Goal: Entertainment & Leisure: Browse casually

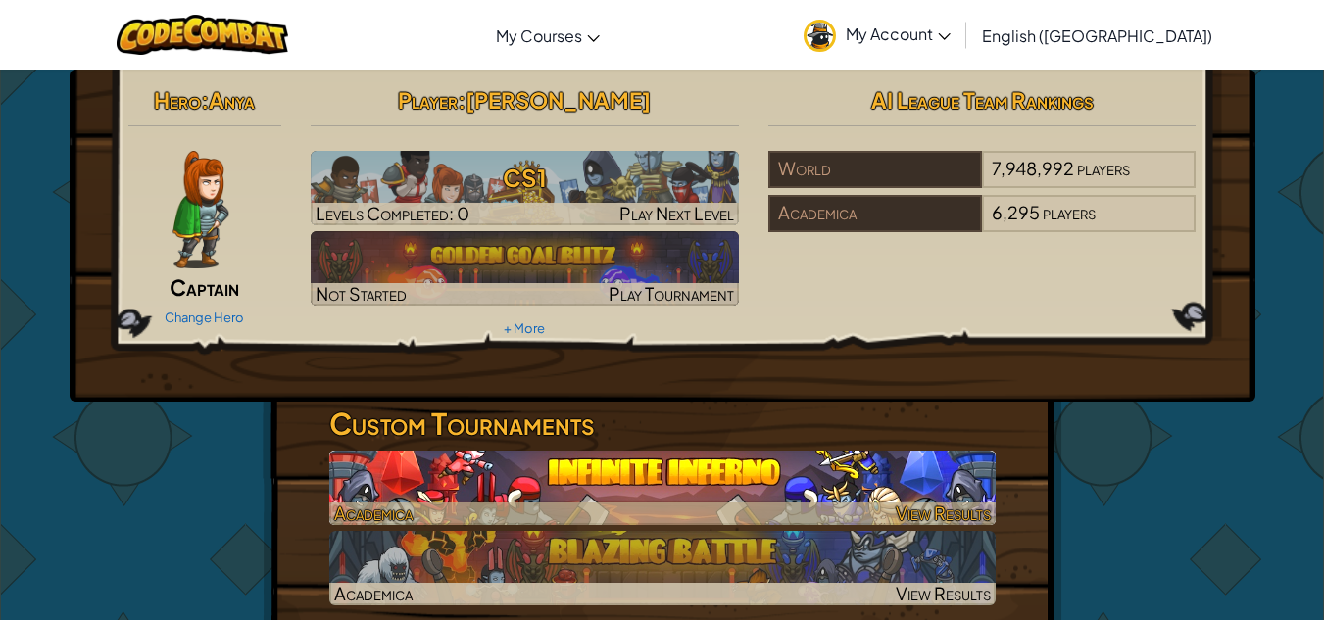
click at [538, 474] on img at bounding box center [662, 488] width 666 height 74
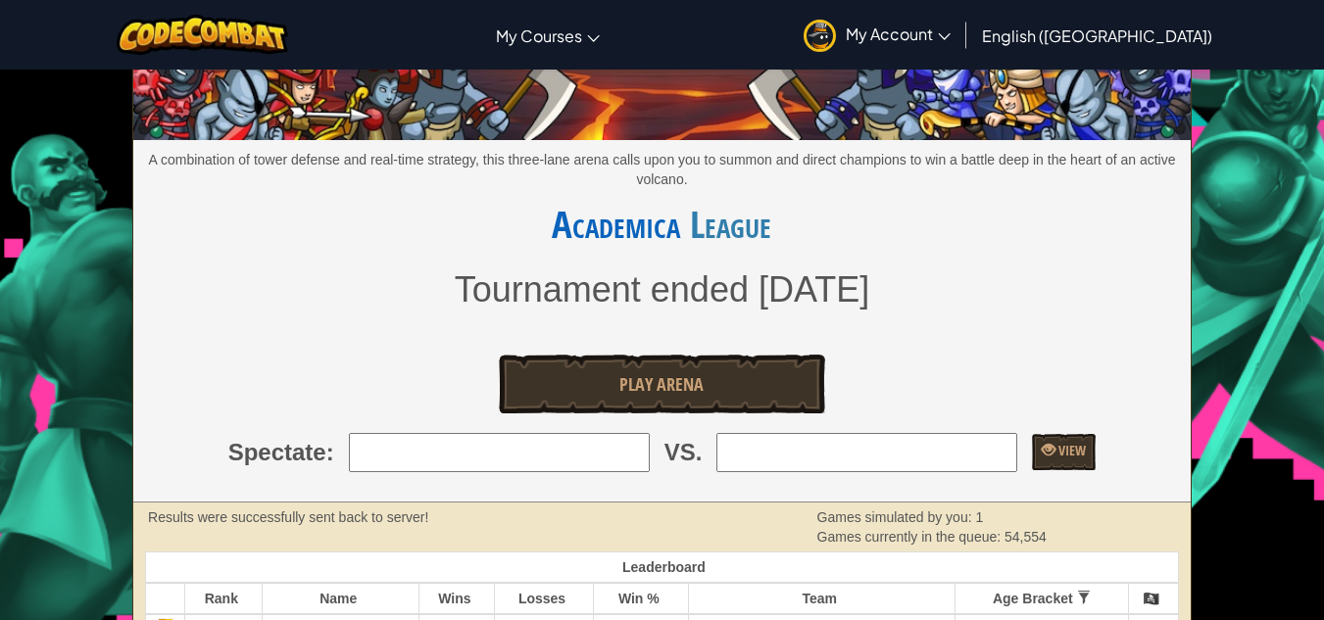
scroll to position [105, 0]
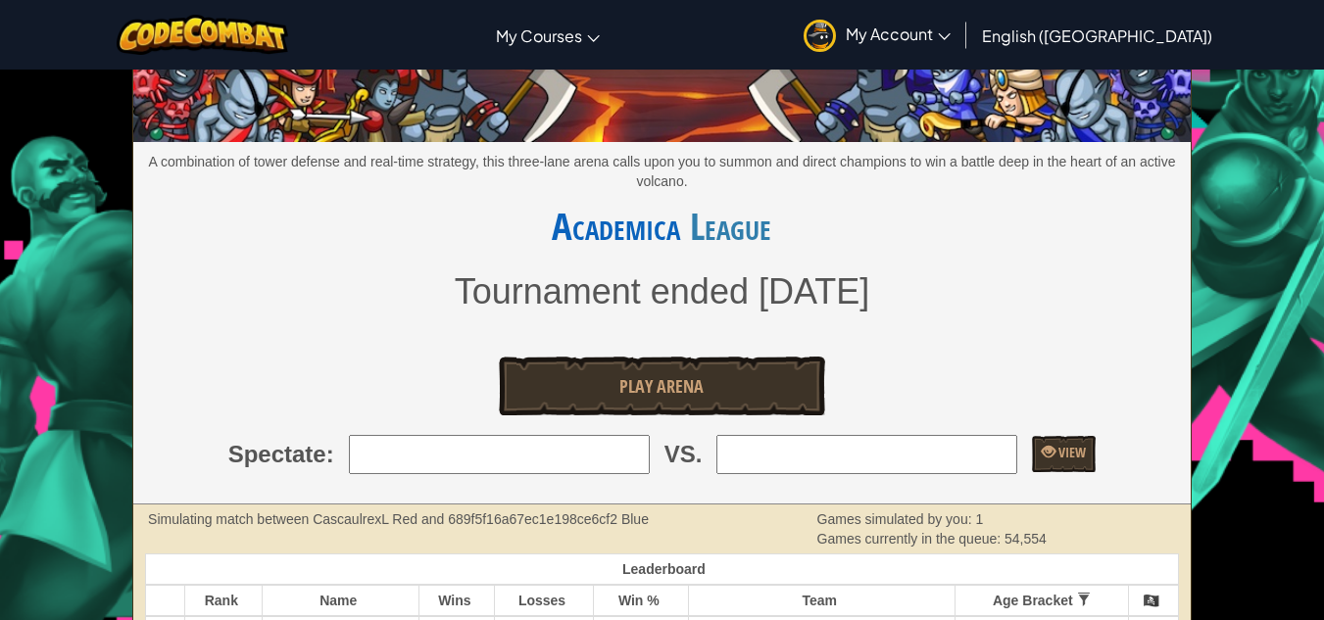
click at [386, 471] on input "search" at bounding box center [499, 454] width 301 height 39
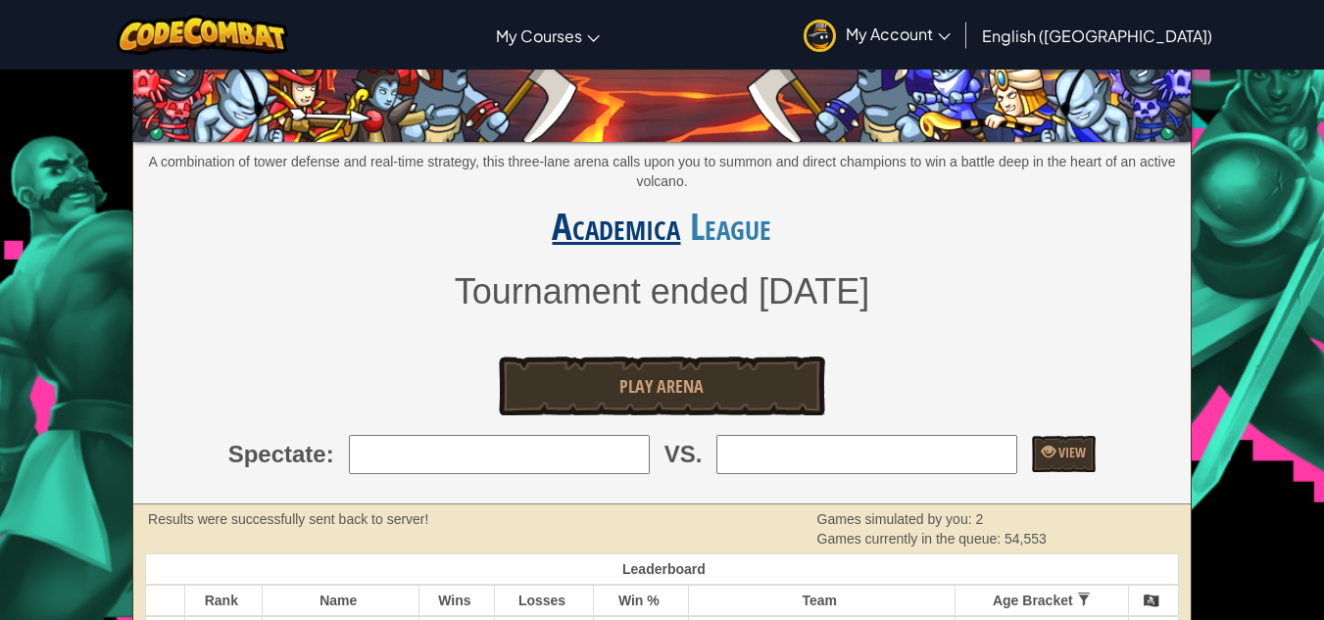
type input "1: goblinslayer8"
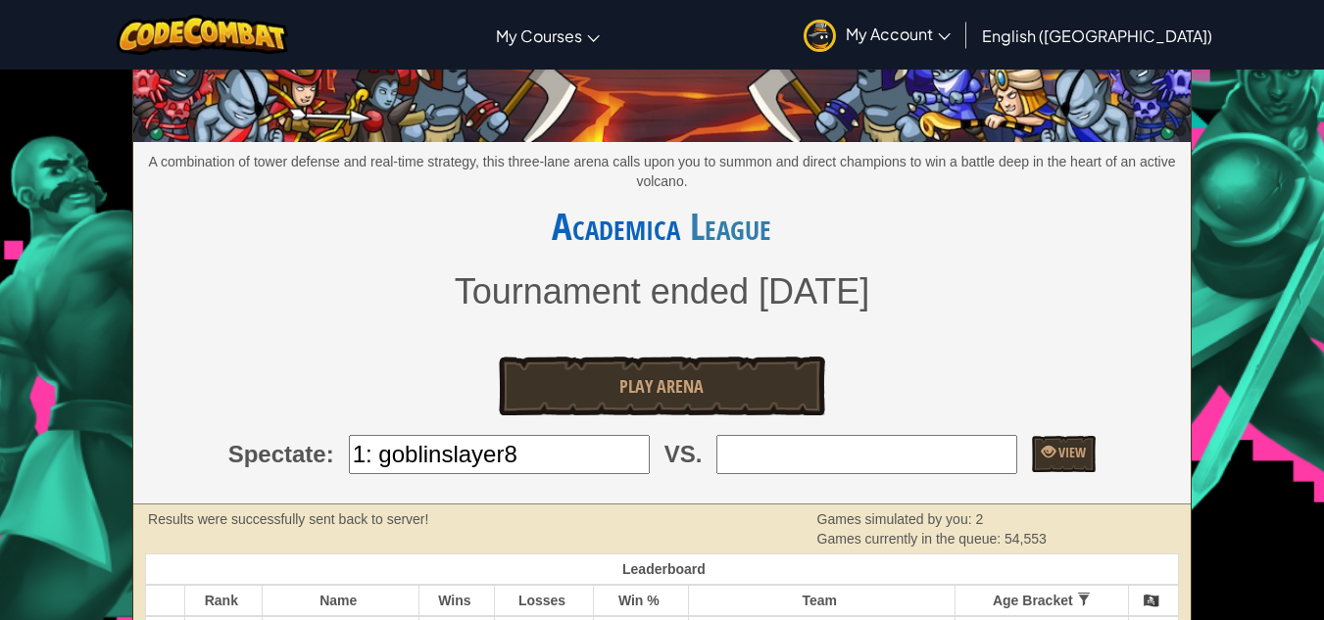
click at [815, 458] on input "search" at bounding box center [866, 454] width 301 height 39
type input "7: mestdagh"
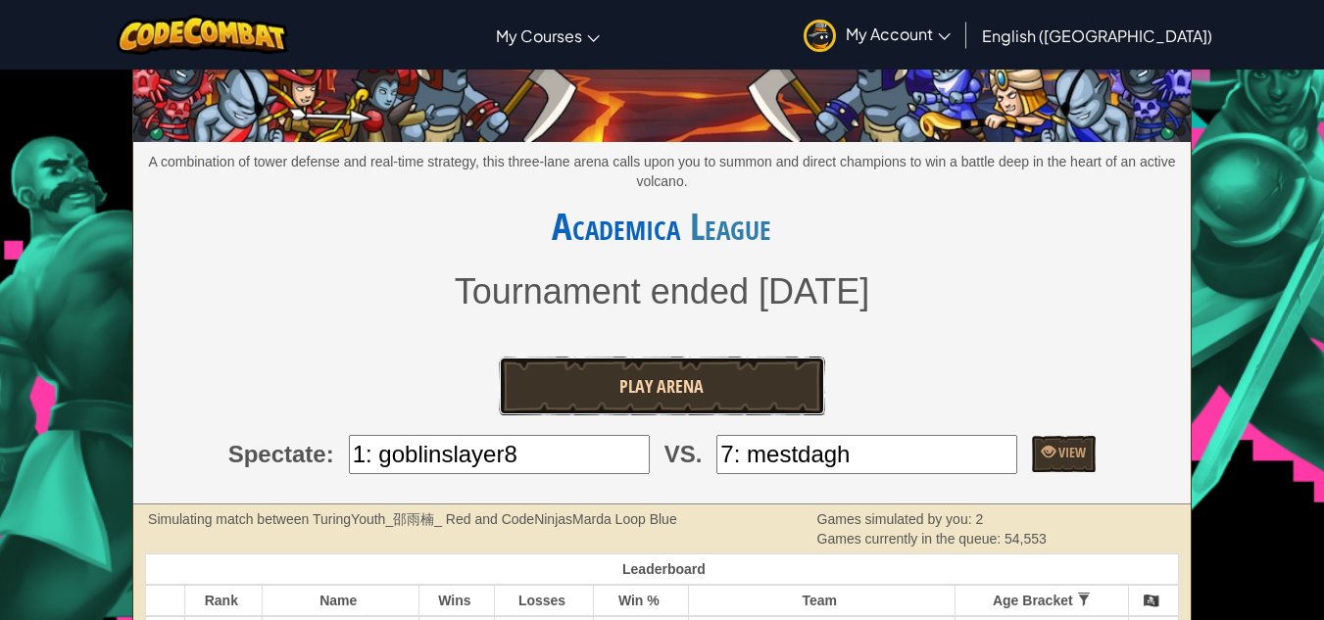
click at [726, 376] on link "Play Arena" at bounding box center [662, 386] width 326 height 59
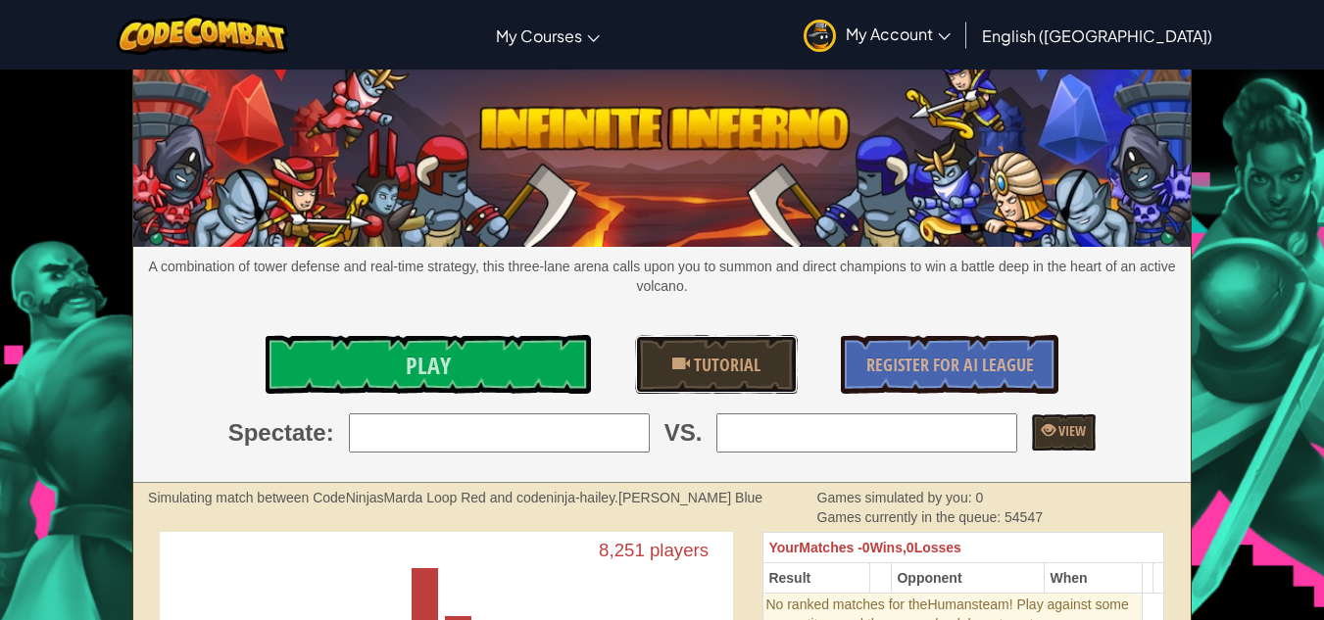
click at [726, 376] on span "Tutorial" at bounding box center [725, 365] width 71 height 24
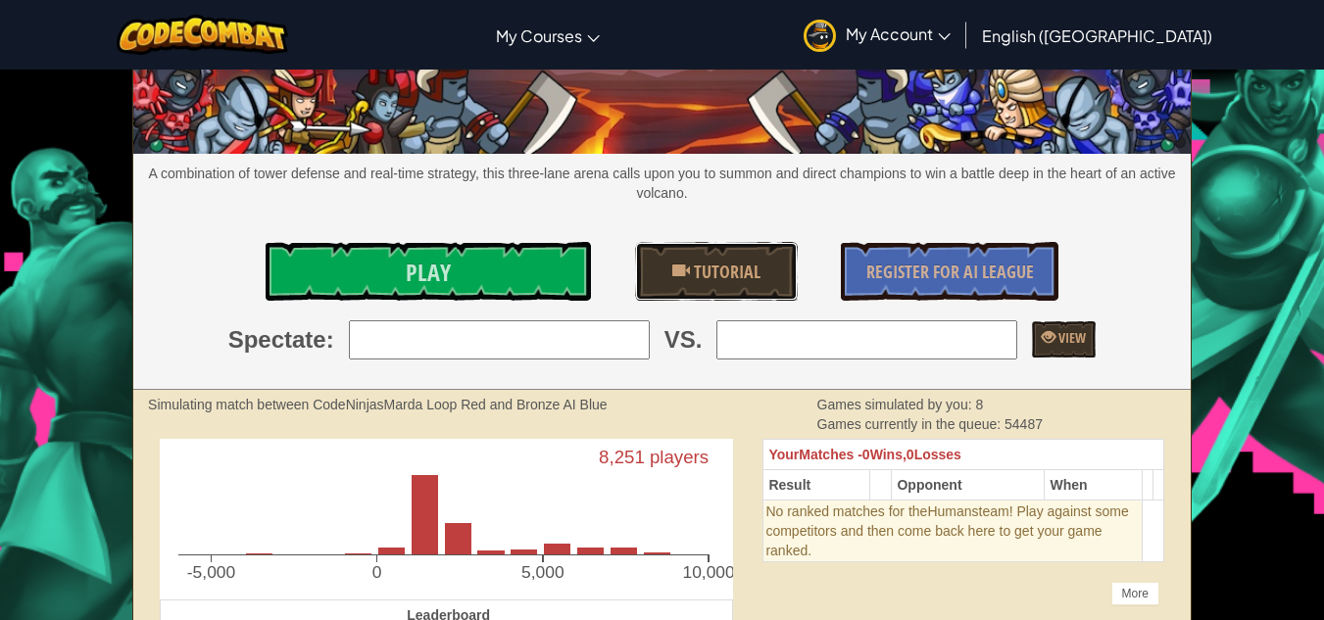
scroll to position [92, 0]
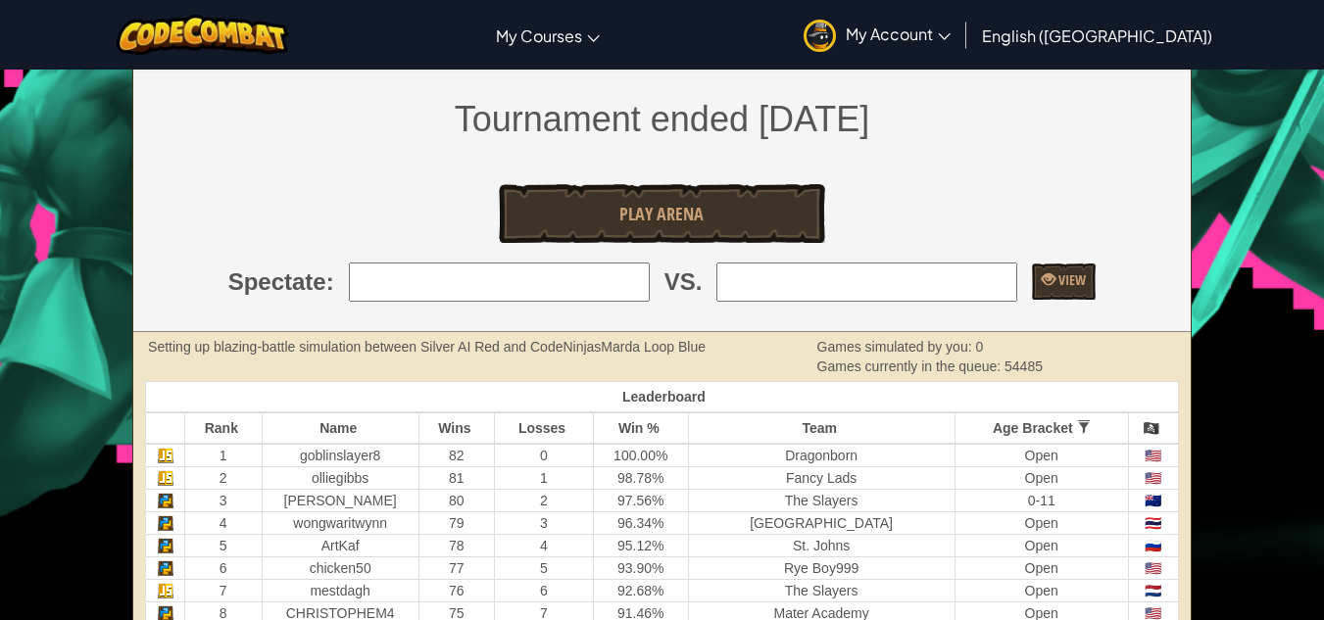
scroll to position [307, 0]
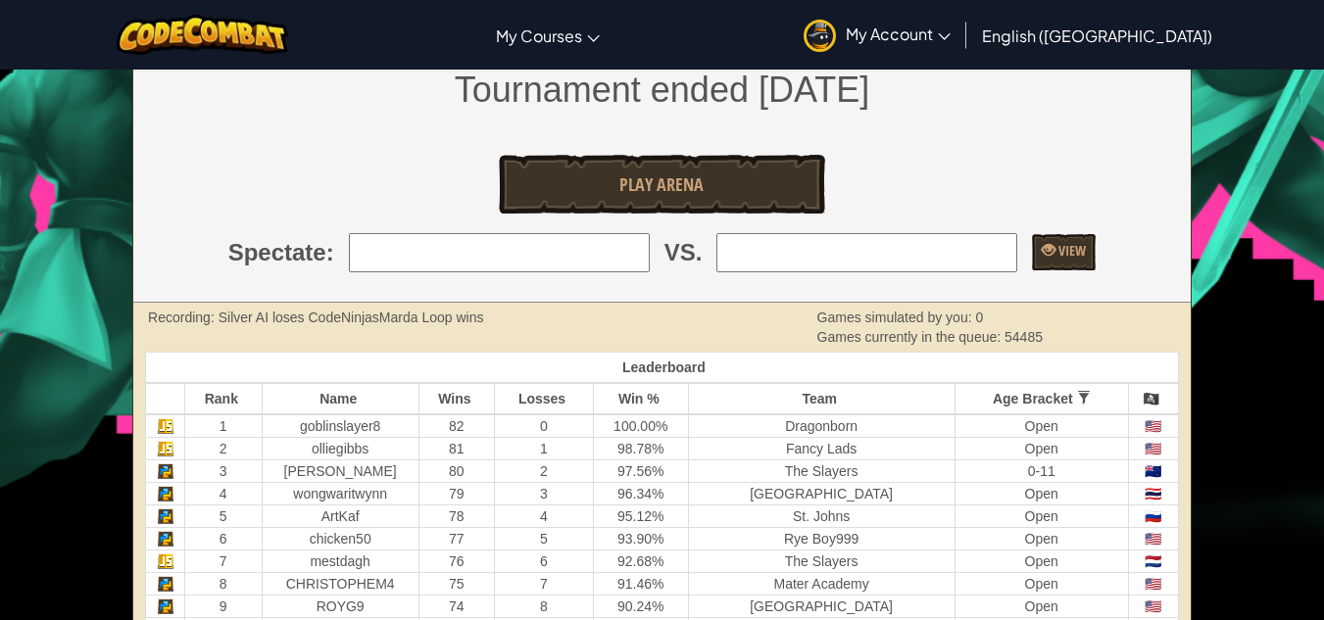
click at [555, 259] on input "search" at bounding box center [499, 252] width 301 height 39
type input "1: goblinslayer8"
click at [893, 255] on input "search" at bounding box center [866, 252] width 301 height 39
type input "4: wongwaritwynn"
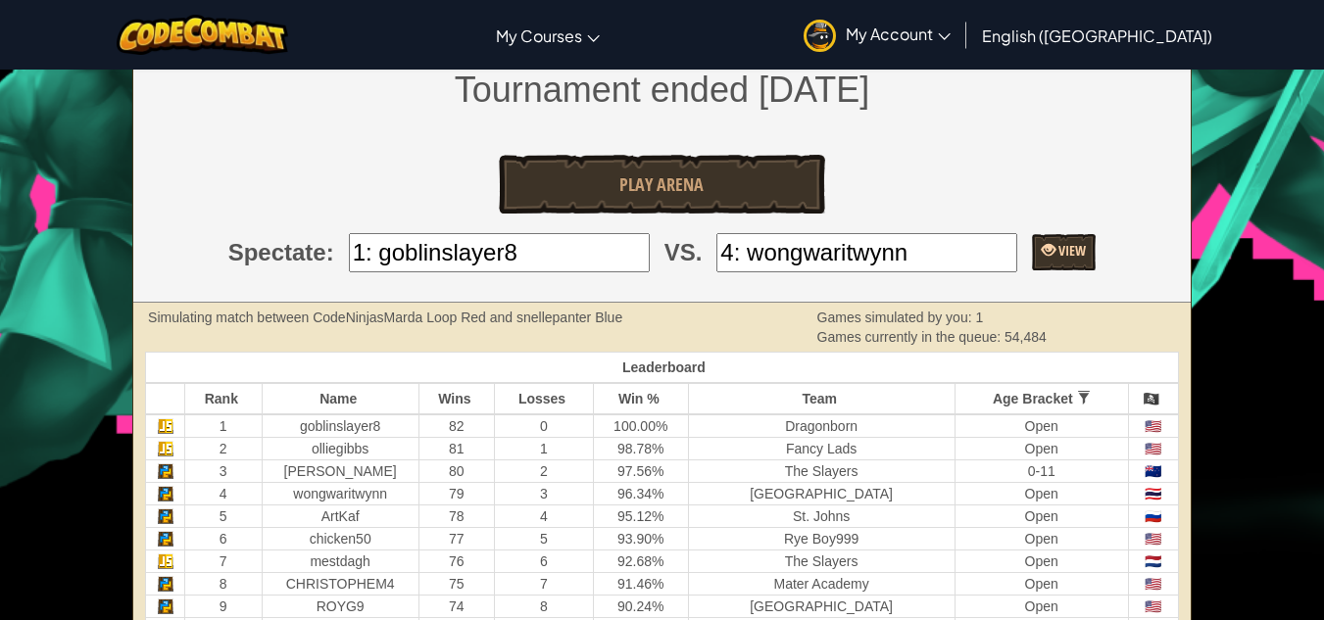
click at [1066, 254] on span "View" at bounding box center [1070, 250] width 30 height 19
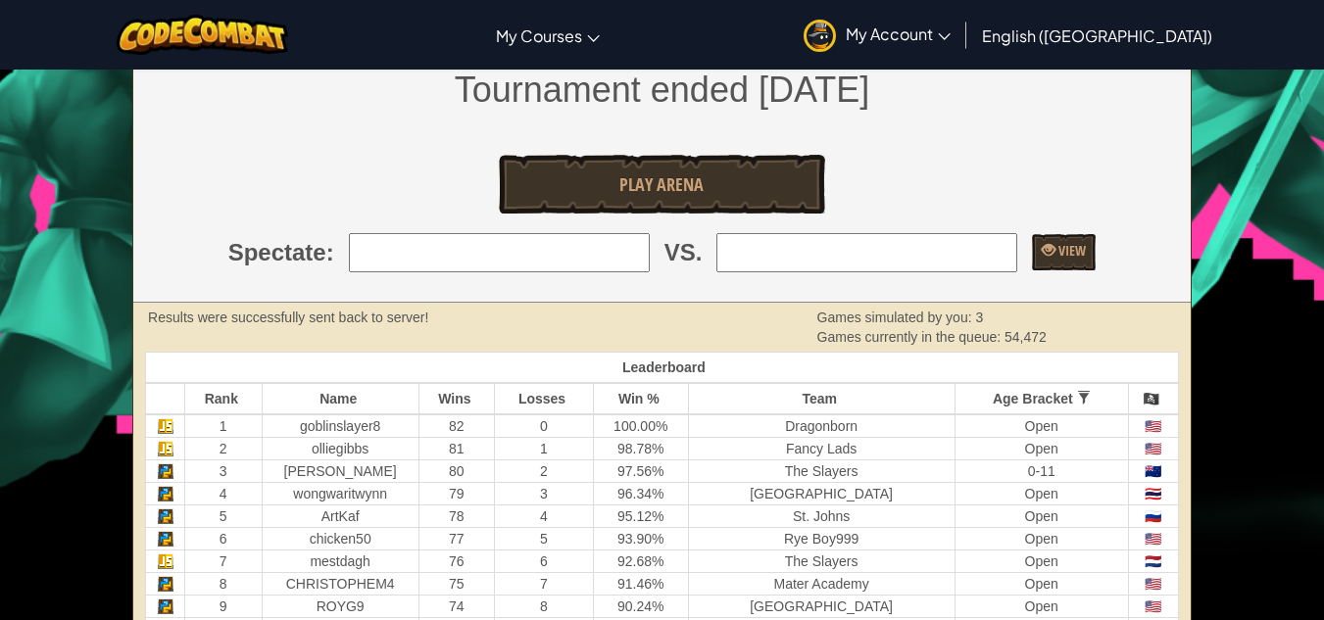
click at [539, 239] on input "search" at bounding box center [499, 252] width 301 height 39
type input "1: goblinslayer8"
click at [942, 263] on input "search" at bounding box center [866, 252] width 301 height 39
type input "8: CHRISTOPHEM4"
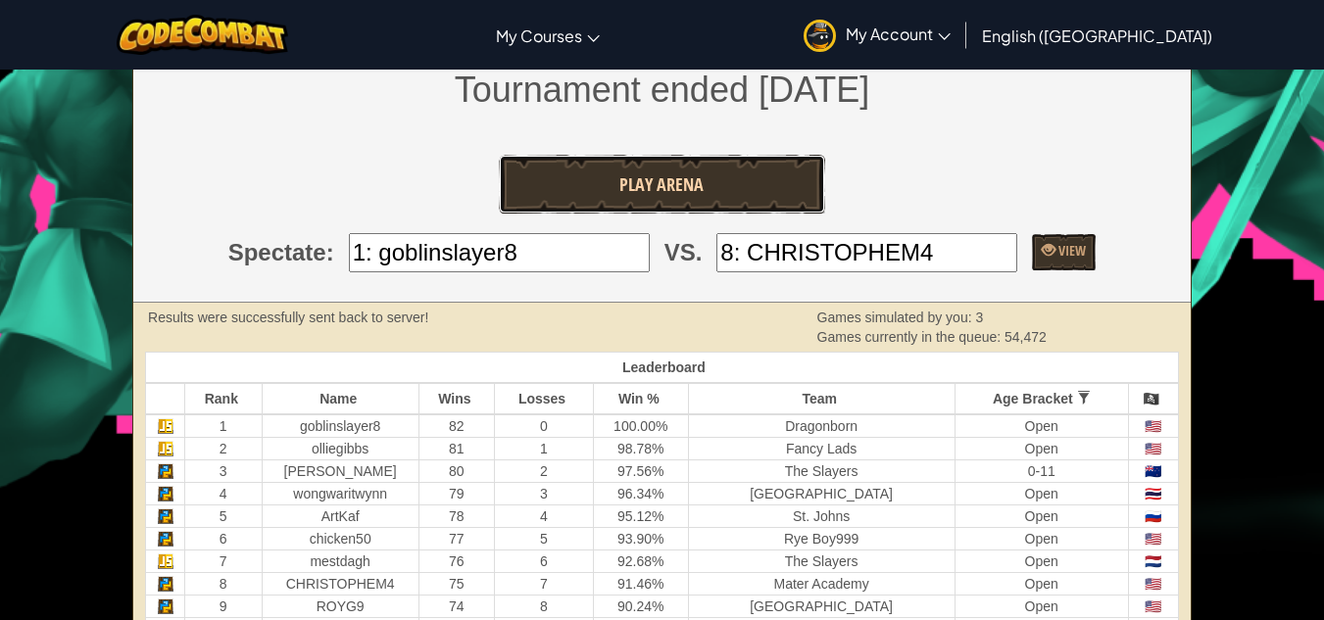
click at [742, 168] on link "Play Arena" at bounding box center [662, 184] width 326 height 59
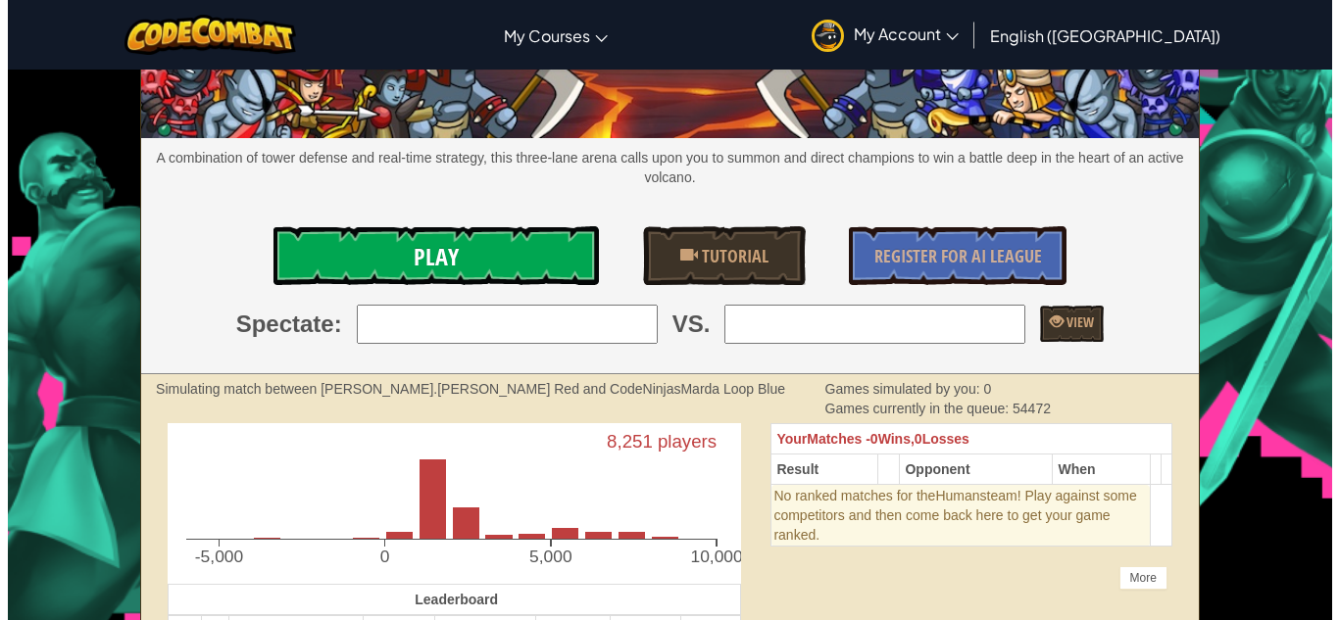
scroll to position [118, 0]
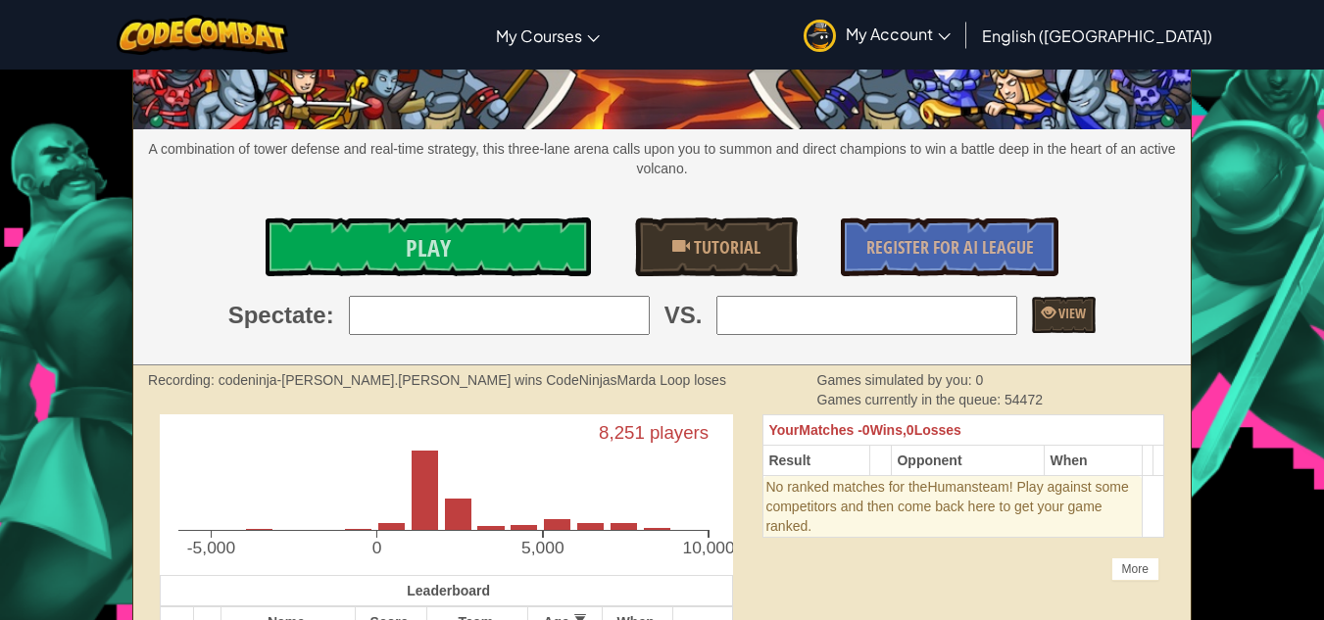
click at [511, 306] on input "search" at bounding box center [499, 315] width 301 height 39
type input "8: guantingzhao"
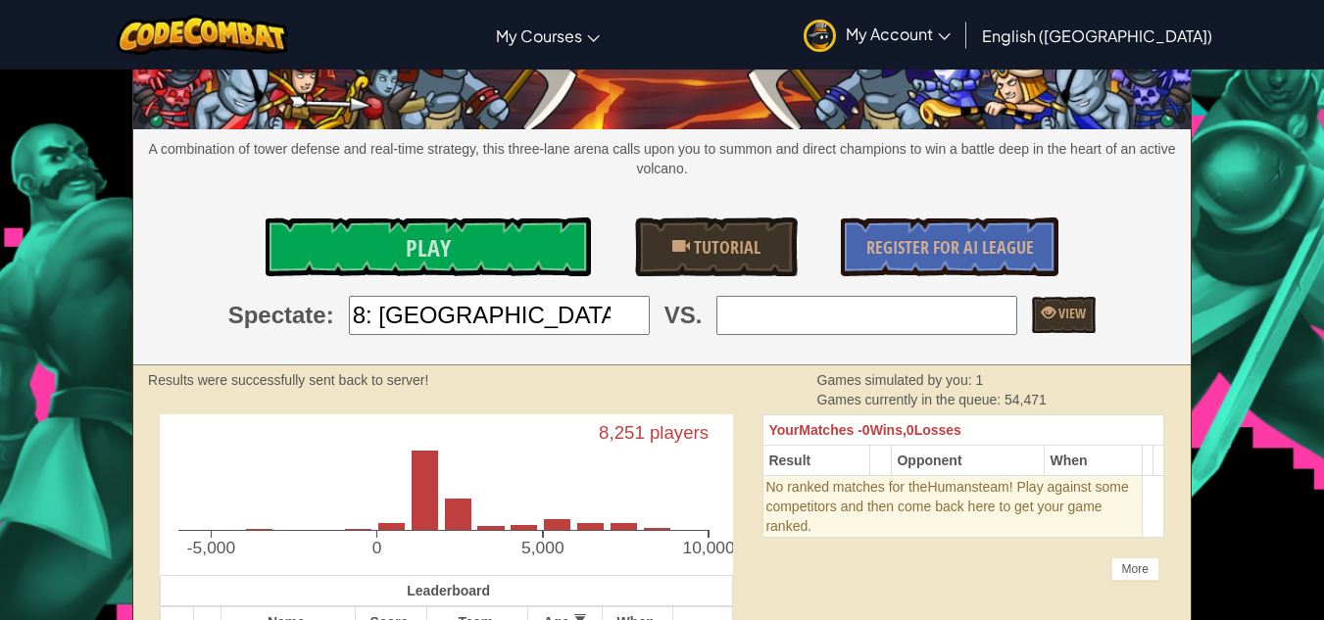
click at [822, 311] on input "search" at bounding box center [866, 315] width 301 height 39
type input "1: E如日中天"
click at [466, 255] on link "Play" at bounding box center [429, 247] width 326 height 59
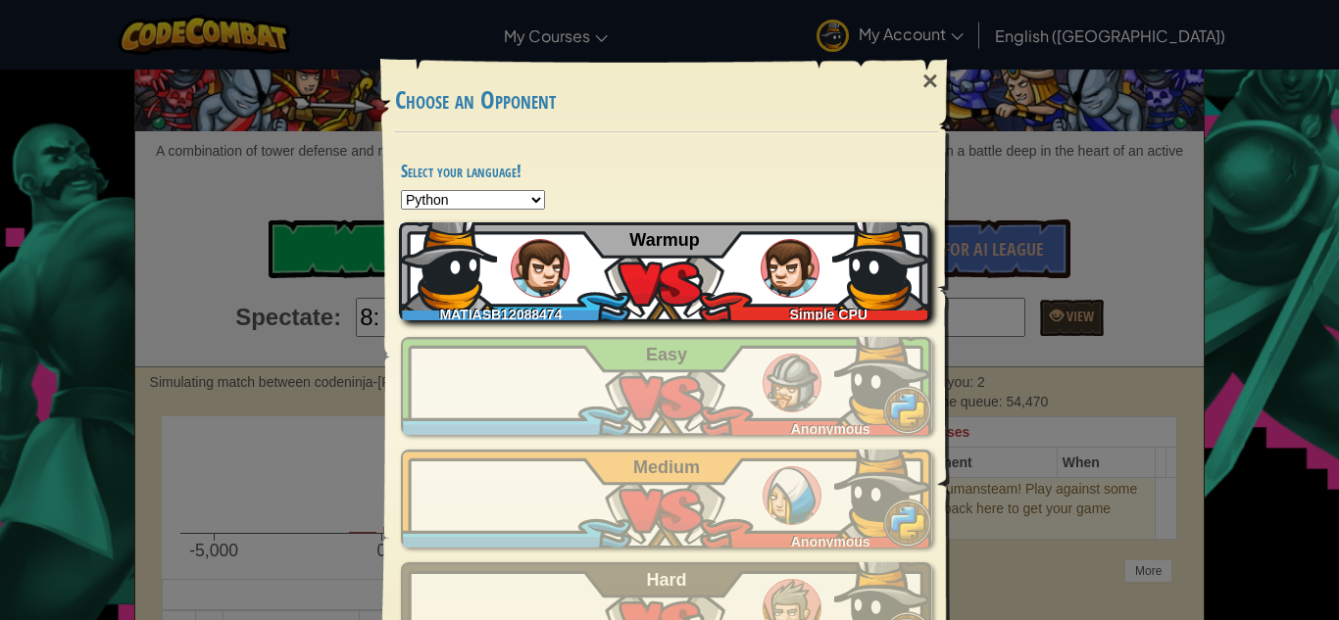
click at [800, 274] on img at bounding box center [789, 268] width 59 height 59
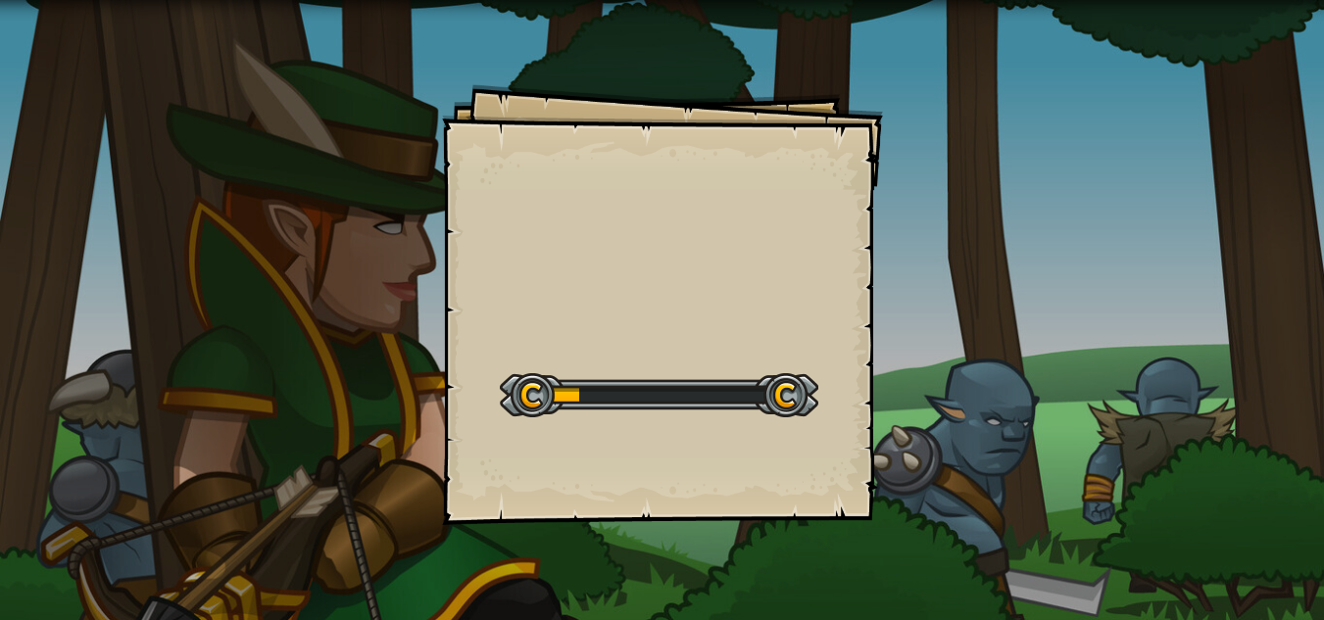
click at [645, 406] on div at bounding box center [659, 395] width 318 height 44
click at [536, 383] on div at bounding box center [659, 395] width 318 height 44
click at [540, 397] on div at bounding box center [659, 395] width 318 height 44
click at [587, 400] on div at bounding box center [659, 395] width 318 height 44
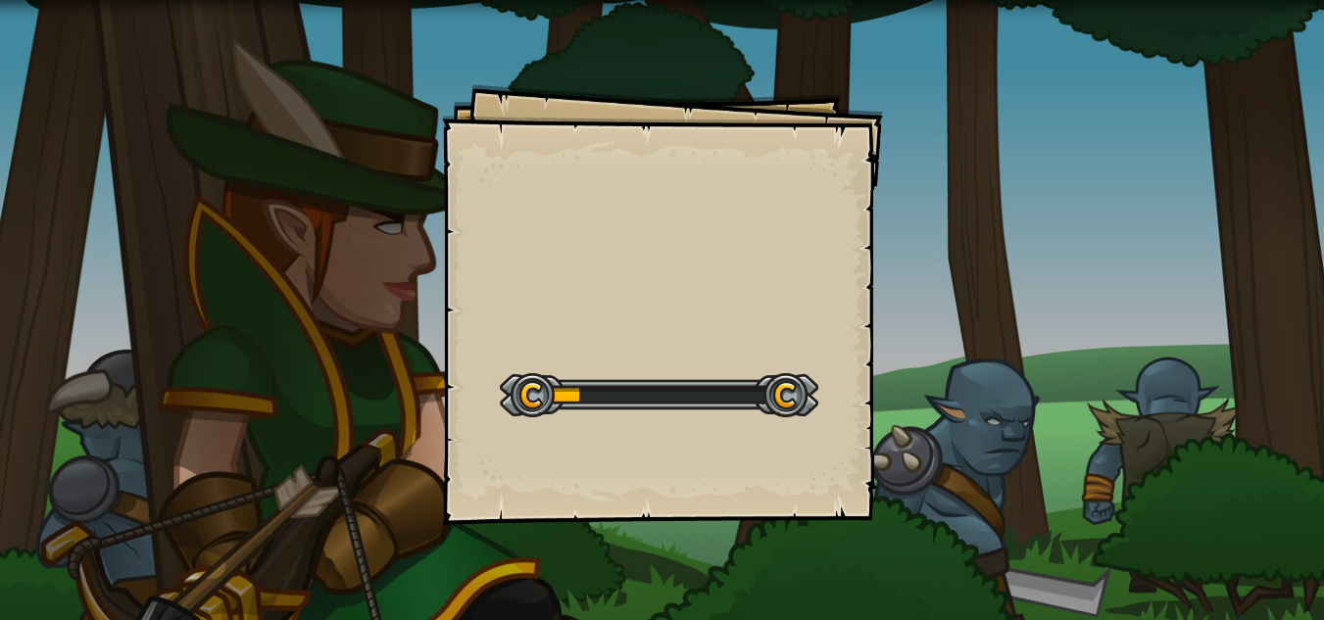
click at [714, 414] on div at bounding box center [659, 395] width 318 height 44
click at [802, 397] on div at bounding box center [659, 395] width 318 height 44
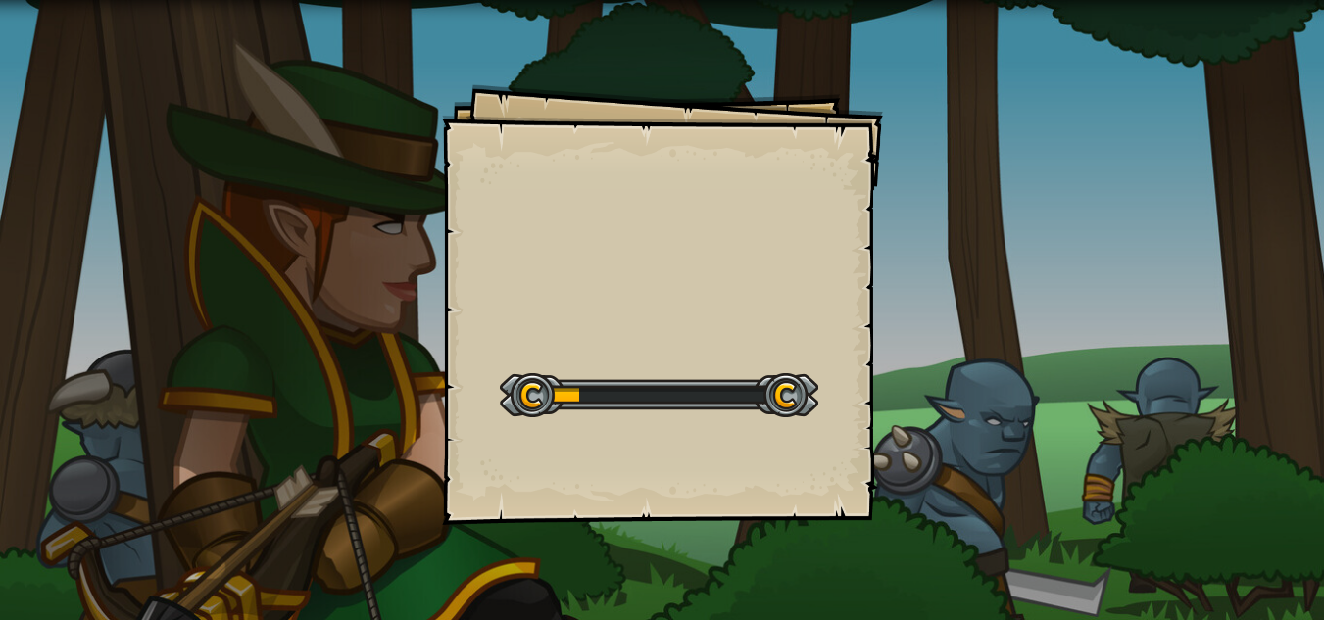
click at [802, 397] on div at bounding box center [659, 395] width 318 height 44
